Goal: Task Accomplishment & Management: Use online tool/utility

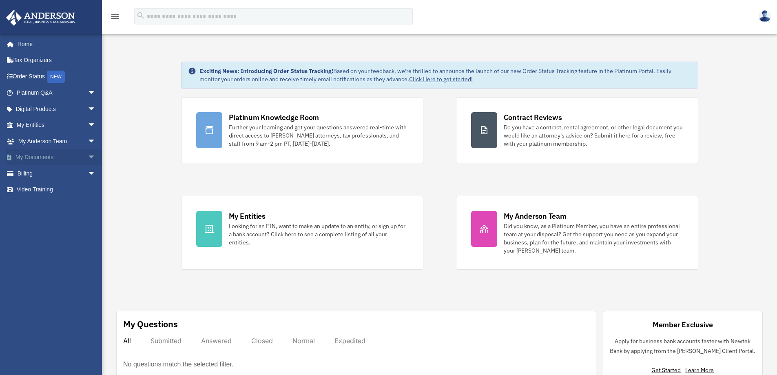
click at [56, 159] on link "My Documents arrow_drop_down" at bounding box center [57, 157] width 102 height 16
click at [88, 157] on span "arrow_drop_down" at bounding box center [96, 157] width 16 height 17
click at [29, 171] on link "Box" at bounding box center [59, 173] width 97 height 16
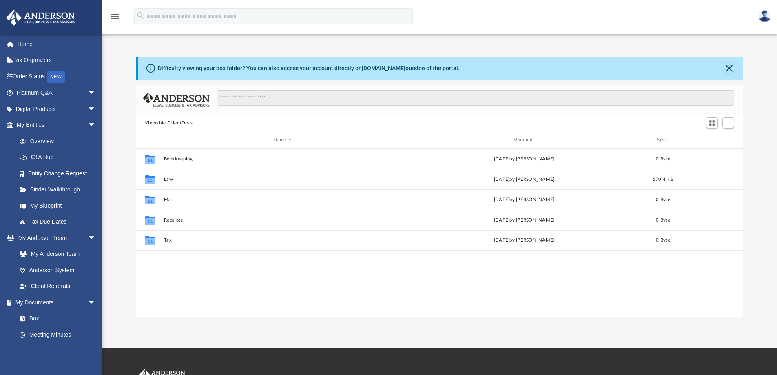
scroll to position [179, 601]
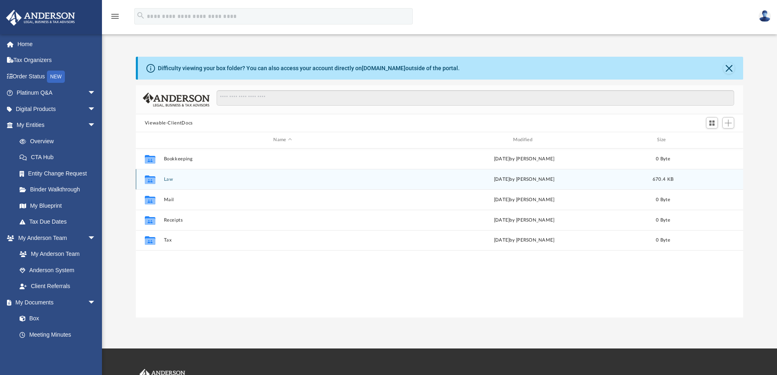
click at [166, 179] on button "Law" at bounding box center [283, 179] width 238 height 5
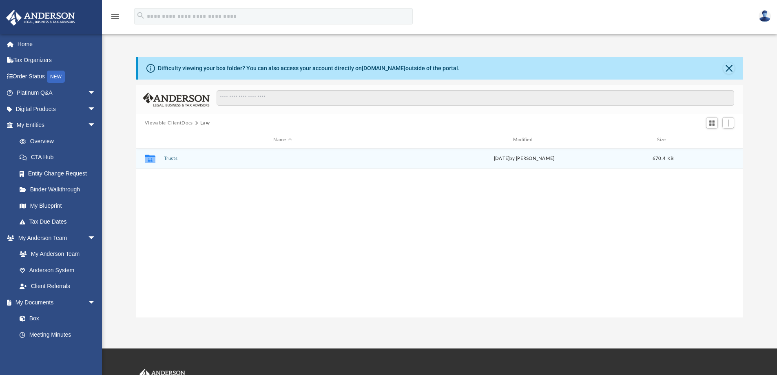
click at [169, 158] on button "Trusts" at bounding box center [283, 158] width 238 height 5
click at [169, 162] on div "Collaborated Folder Land Trusts [DATE] by [PERSON_NAME] 670.4 KB" at bounding box center [440, 158] width 608 height 20
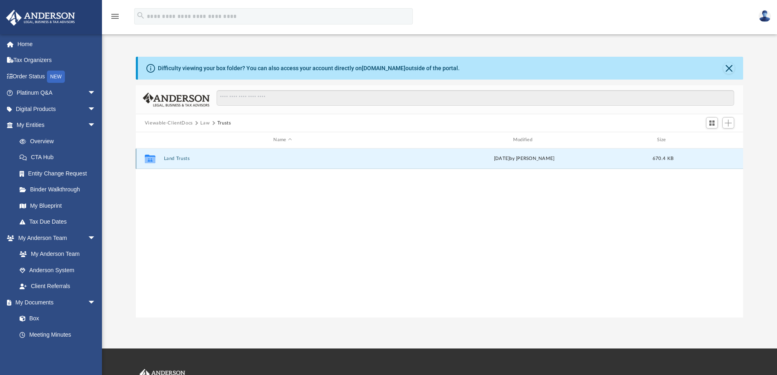
click at [169, 160] on button "Land Trusts" at bounding box center [283, 158] width 238 height 5
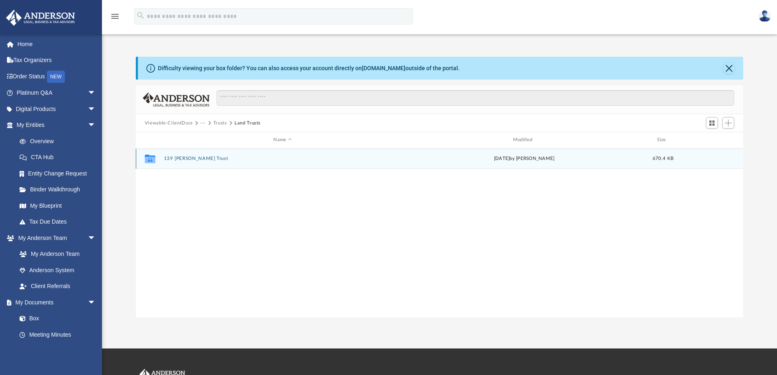
click at [169, 160] on button "139 [PERSON_NAME] Trust" at bounding box center [283, 158] width 238 height 5
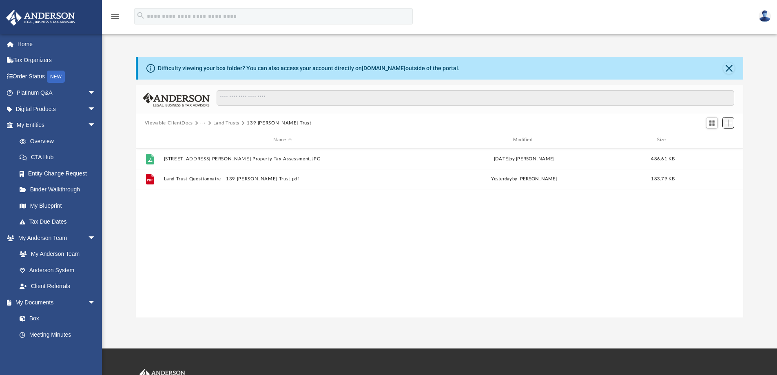
click at [728, 126] on button "Add" at bounding box center [728, 122] width 12 height 11
click at [712, 141] on li "Upload" at bounding box center [717, 139] width 26 height 9
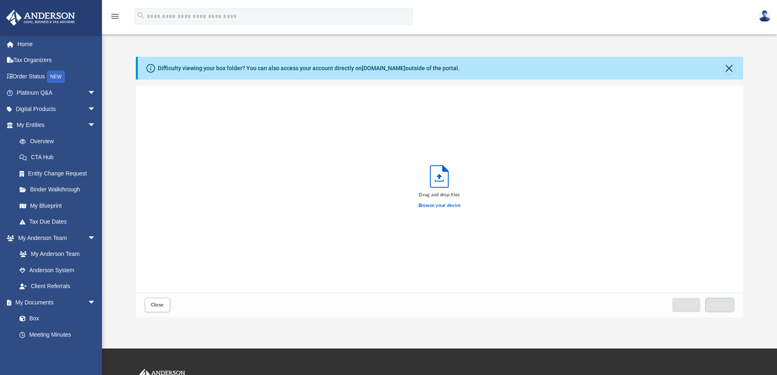
scroll to position [201, 601]
click at [432, 205] on label "Browse your device" at bounding box center [440, 205] width 42 height 7
click at [0, 0] on input "Browse your device" at bounding box center [0, 0] width 0 height 0
click at [716, 300] on button "Upload" at bounding box center [719, 305] width 29 height 14
